Goal: Task Accomplishment & Management: Manage account settings

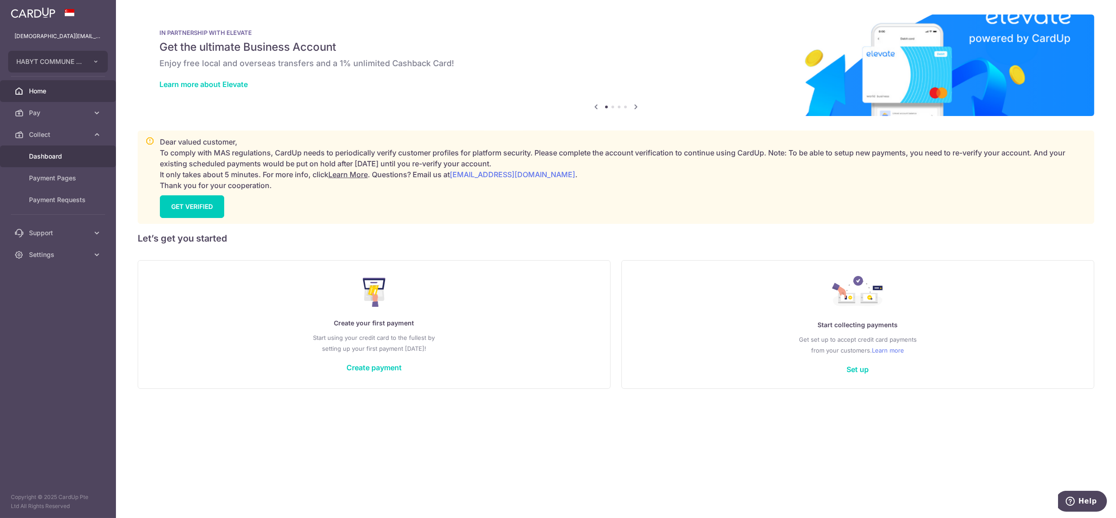
click at [52, 154] on span "Dashboard" at bounding box center [59, 156] width 60 height 9
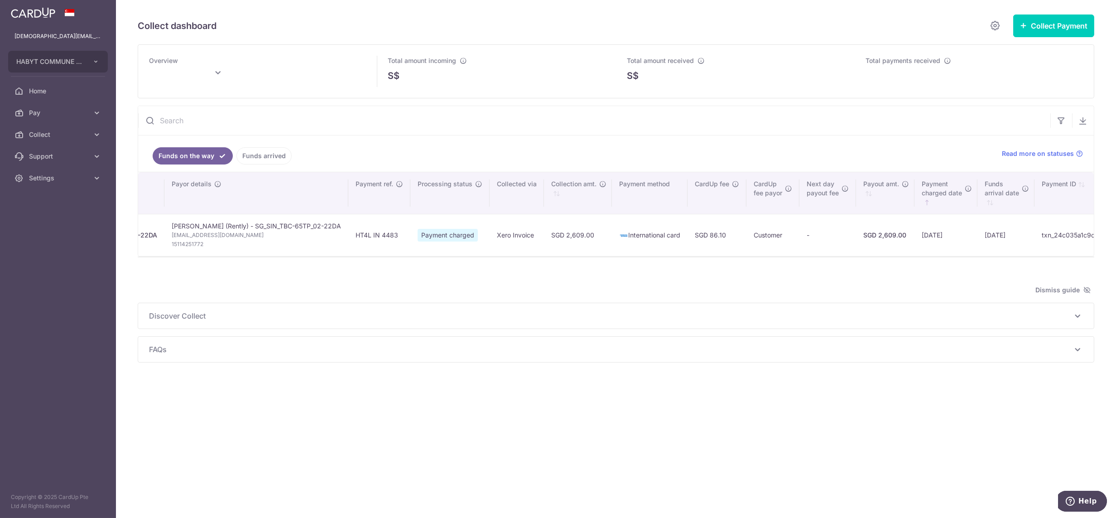
scroll to position [0, 159]
click at [38, 175] on span "Settings" at bounding box center [59, 177] width 60 height 9
click at [52, 219] on span "Logout" at bounding box center [59, 221] width 60 height 9
type input "[DATE]"
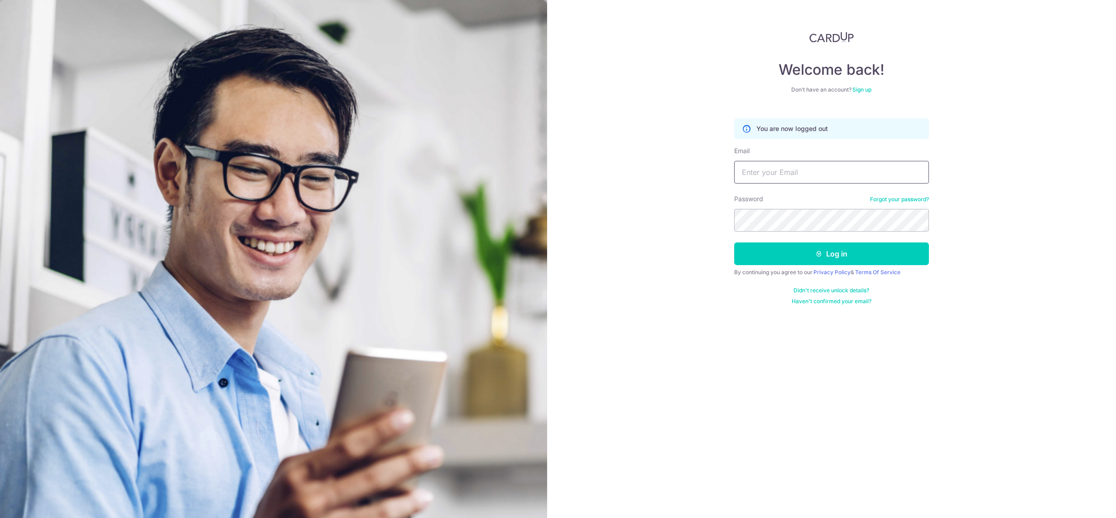
click at [845, 181] on input "Email" at bounding box center [831, 172] width 195 height 23
drag, startPoint x: 803, startPoint y: 172, endPoint x: 793, endPoint y: 169, distance: 10.3
click at [793, 169] on input "lady.labarda+hcs1@habyt.com" at bounding box center [831, 172] width 195 height 23
type input "lady.labarda+heast@habyt.com"
click at [734, 242] on button "Log in" at bounding box center [831, 253] width 195 height 23
